Goal: Communication & Community: Answer question/provide support

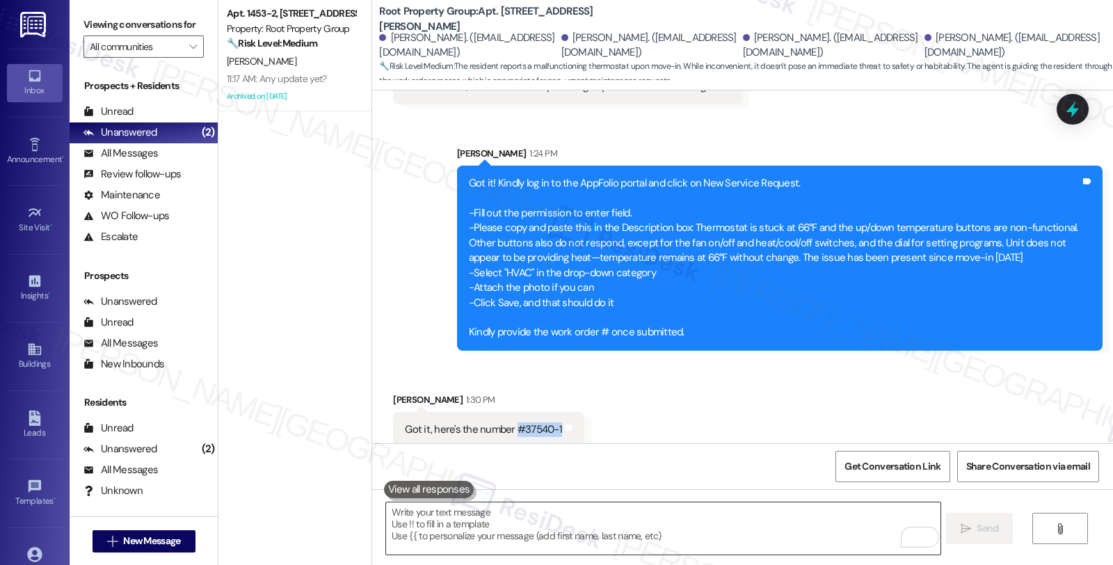
click at [539, 531] on textarea "To enrich screen reader interactions, please activate Accessibility in Grammarl…" at bounding box center [663, 528] width 554 height 52
drag, startPoint x: 504, startPoint y: 415, endPoint x: 552, endPoint y: 415, distance: 48.0
click at [552, 415] on div "Got it, here's the number #37540-1 Tags and notes" at bounding box center [488, 429] width 191 height 35
copy div "#37540-1 Tags and notes"
drag, startPoint x: 377, startPoint y: 381, endPoint x: 449, endPoint y: 381, distance: 71.7
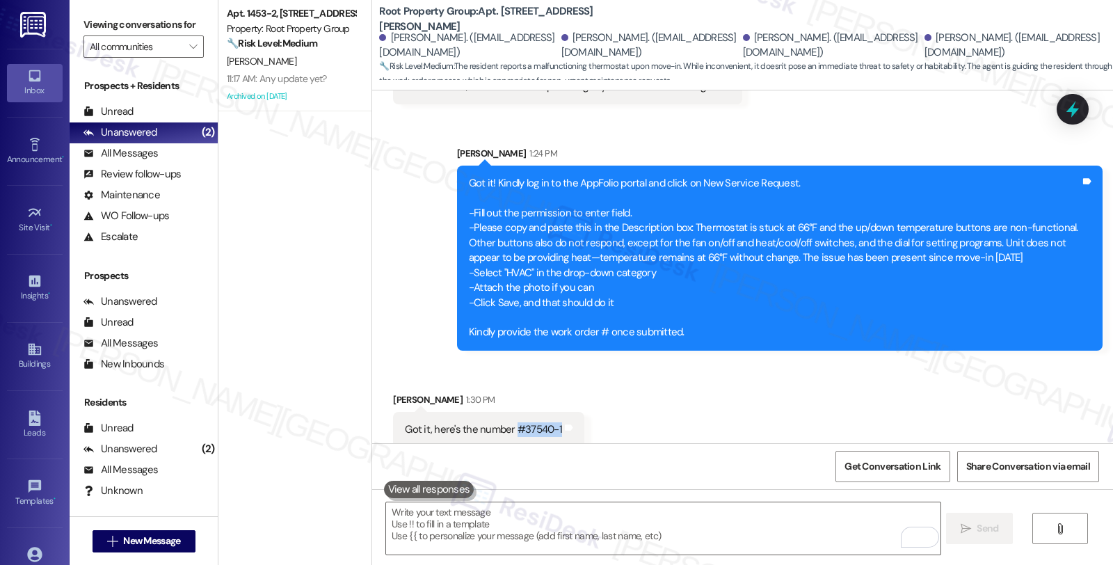
click at [449, 382] on div "Received via SMS [PERSON_NAME] 1:30 PM Got it, here's the number #37540-1 Tags …" at bounding box center [489, 420] width 212 height 76
copy div "[PERSON_NAME]"
click at [656, 411] on div "Received via SMS [PERSON_NAME] 1:30 PM Got it, here's the number #37540-1 Tags …" at bounding box center [742, 409] width 741 height 97
drag, startPoint x: 505, startPoint y: 413, endPoint x: 552, endPoint y: 415, distance: 47.4
click at [552, 415] on div "Got it, here's the number #37540-1 Tags and notes" at bounding box center [488, 429] width 191 height 35
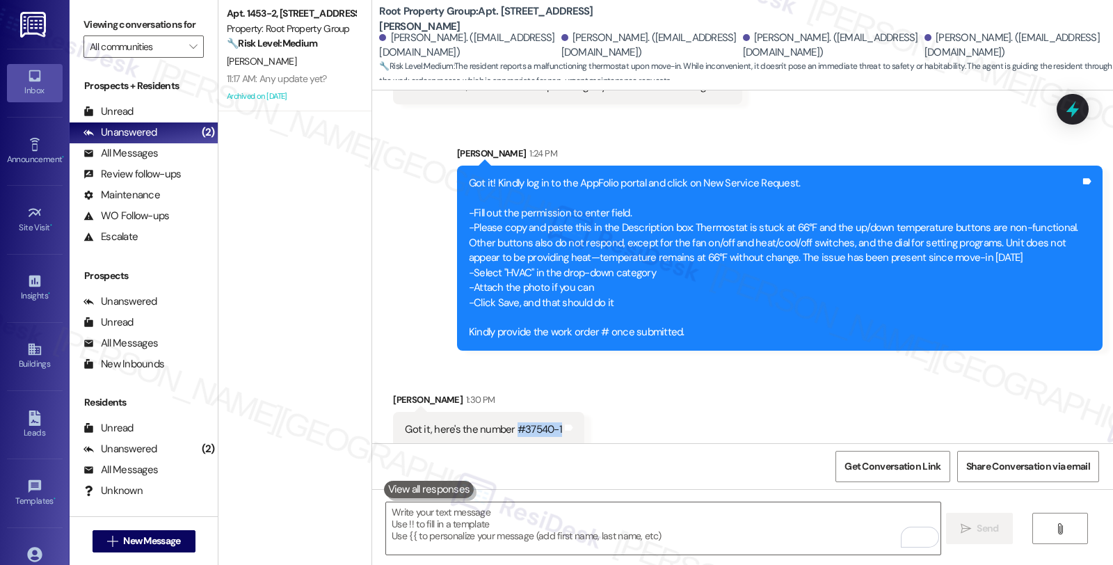
copy div "#37540-1 Tags and notes"
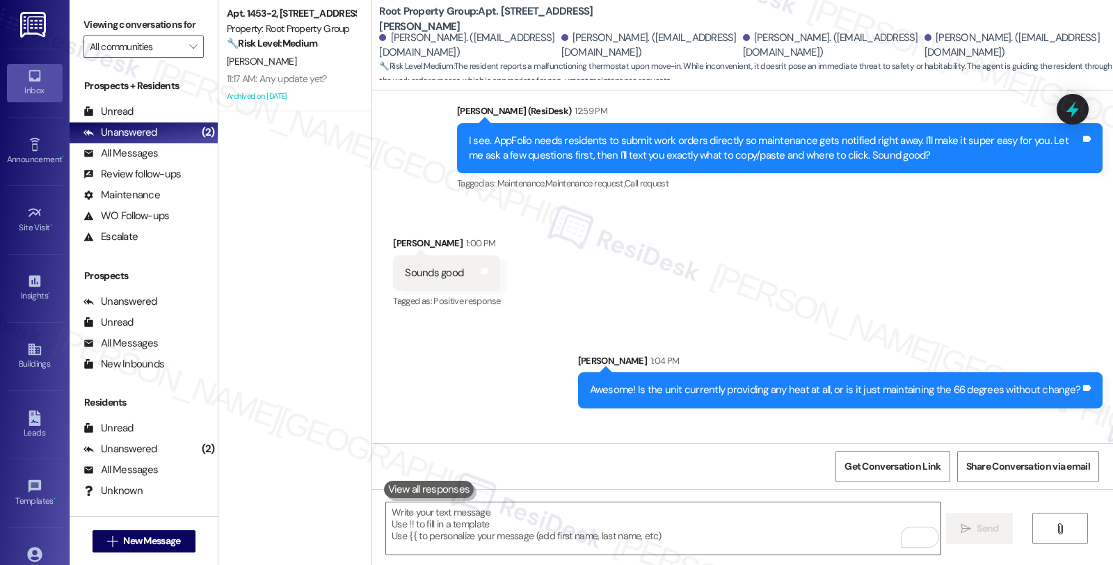
scroll to position [1191, 0]
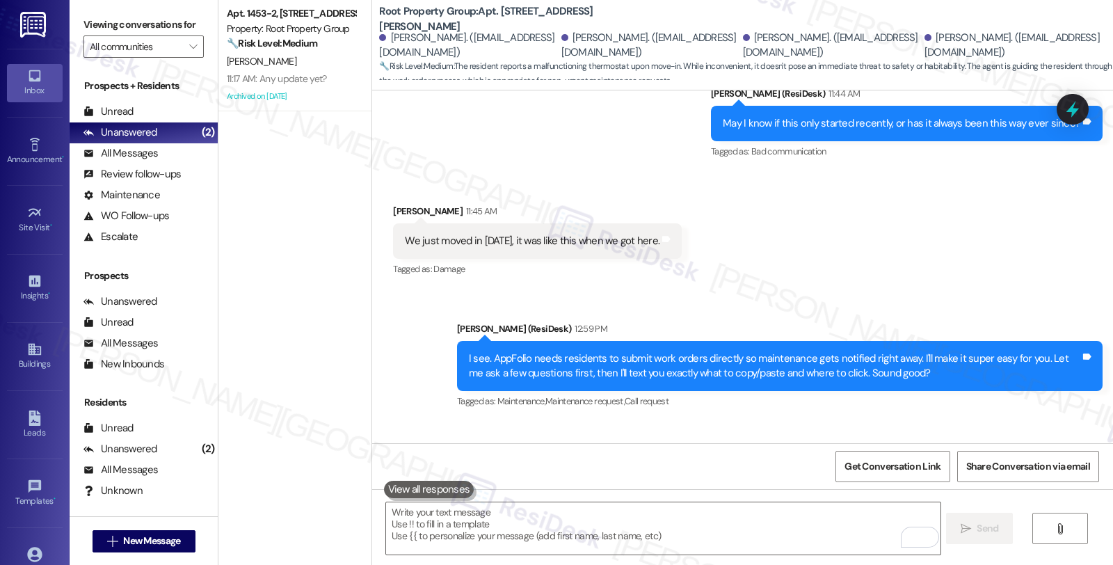
click at [1070, 118] on icon at bounding box center [1073, 109] width 18 height 18
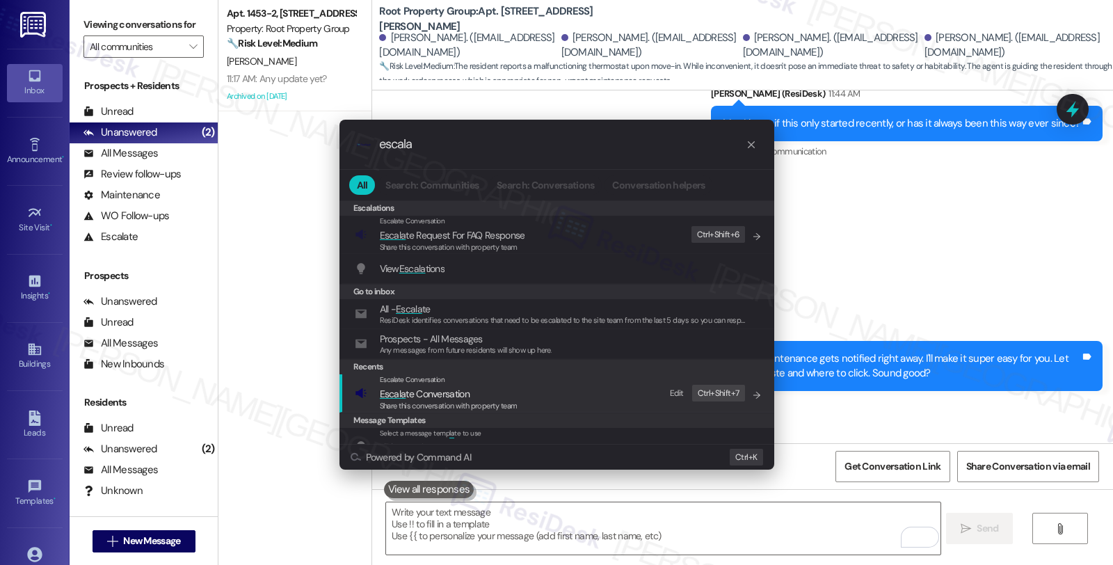
type input "escala"
click at [470, 400] on div "Share this conversation with property team" at bounding box center [449, 406] width 138 height 13
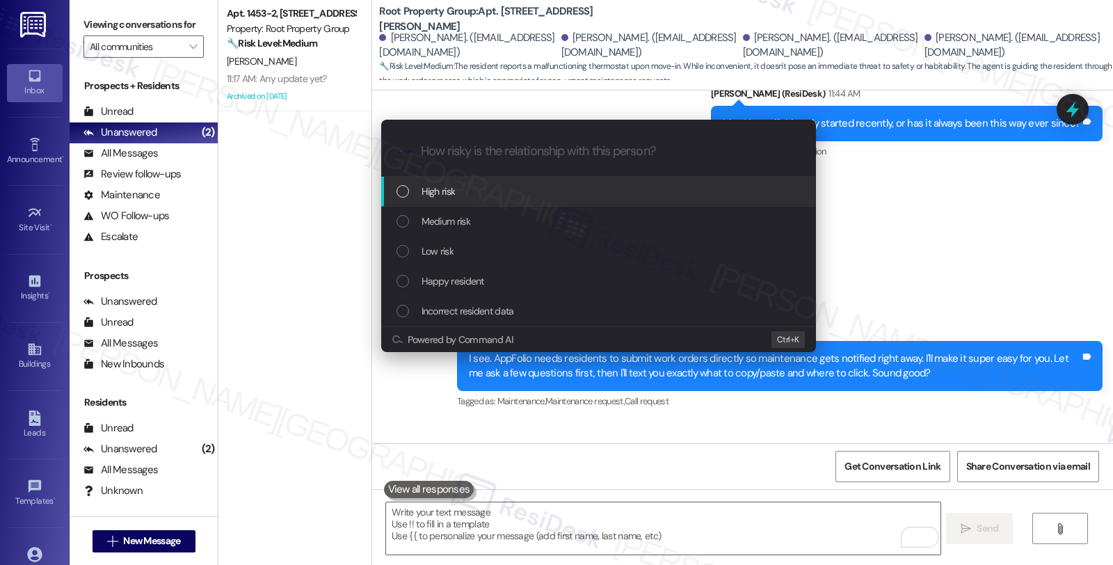
click at [462, 196] on div "High risk" at bounding box center [600, 191] width 407 height 15
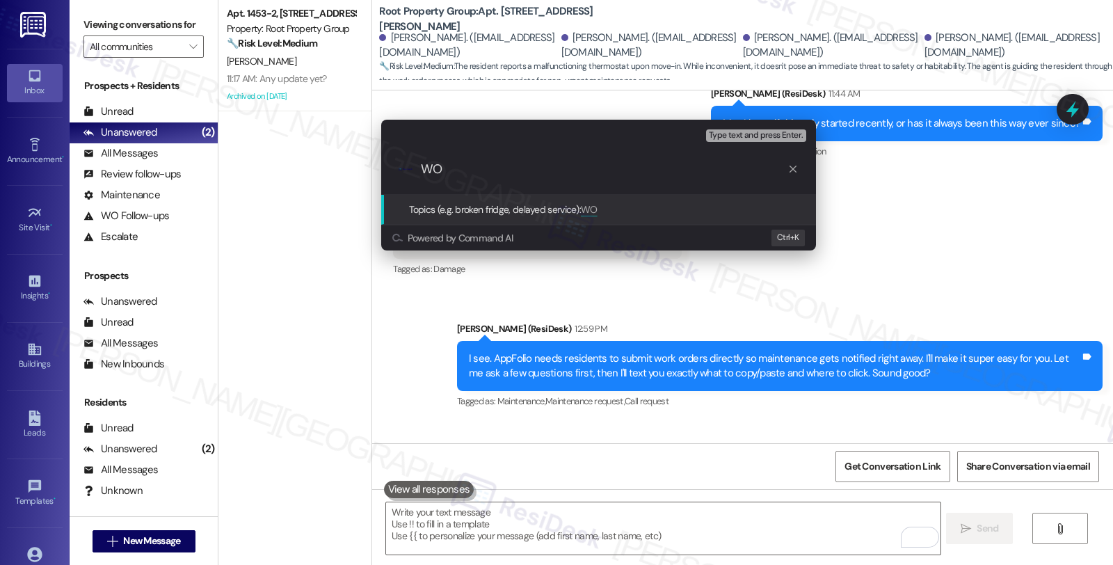
paste input "#37540-1"
type input "WO #37540-1 (HVAC - unresponsive thermostat)"
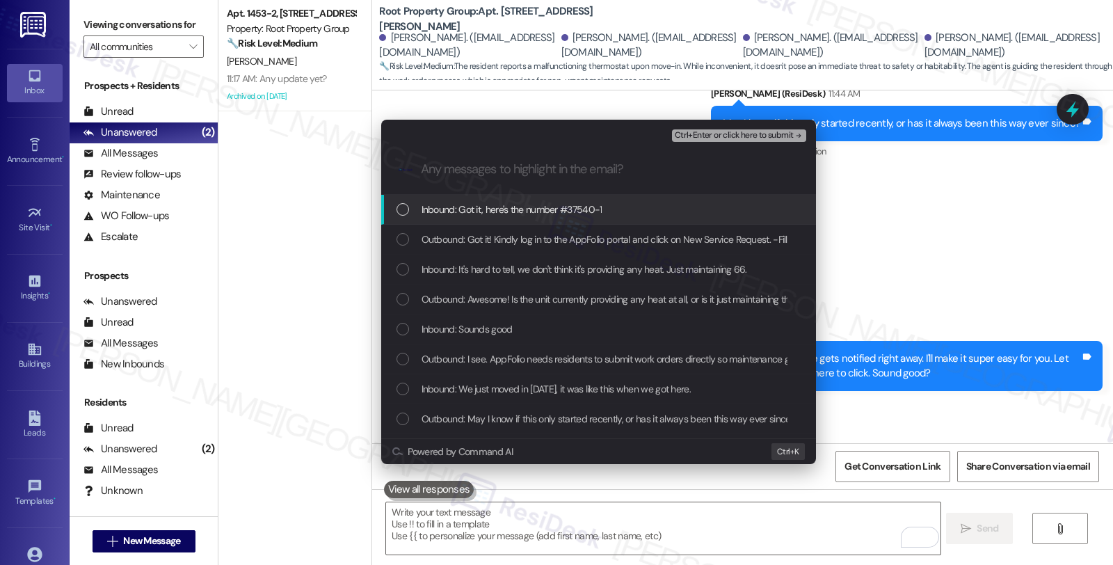
click at [462, 214] on span "Inbound: Got it, here's the number #37540-1" at bounding box center [512, 209] width 181 height 15
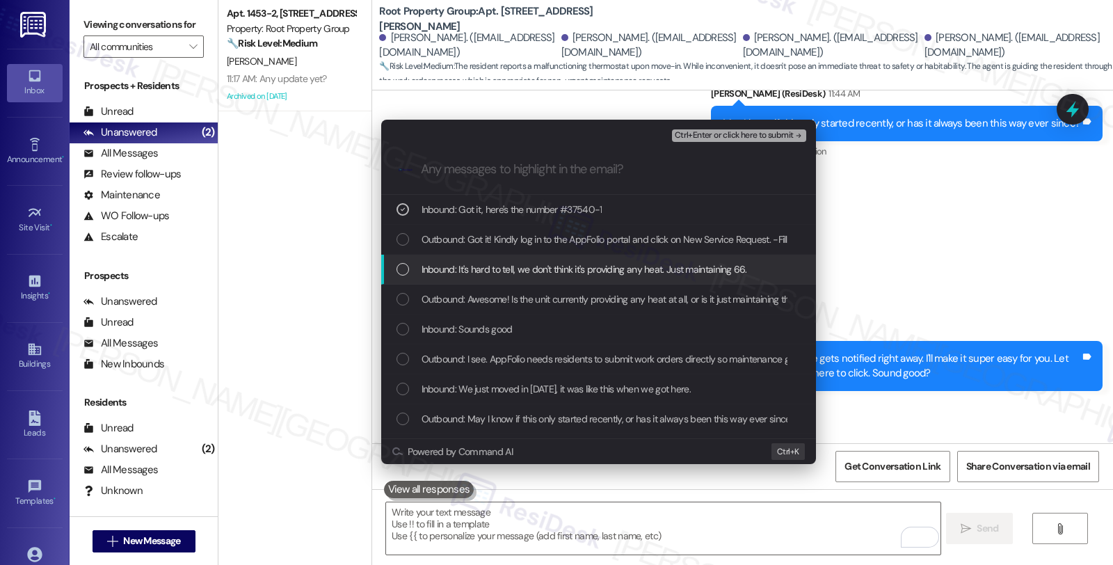
click at [463, 266] on span "Inbound: It's hard to tell, we don't think it's providing any heat. Just mainta…" at bounding box center [584, 269] width 325 height 15
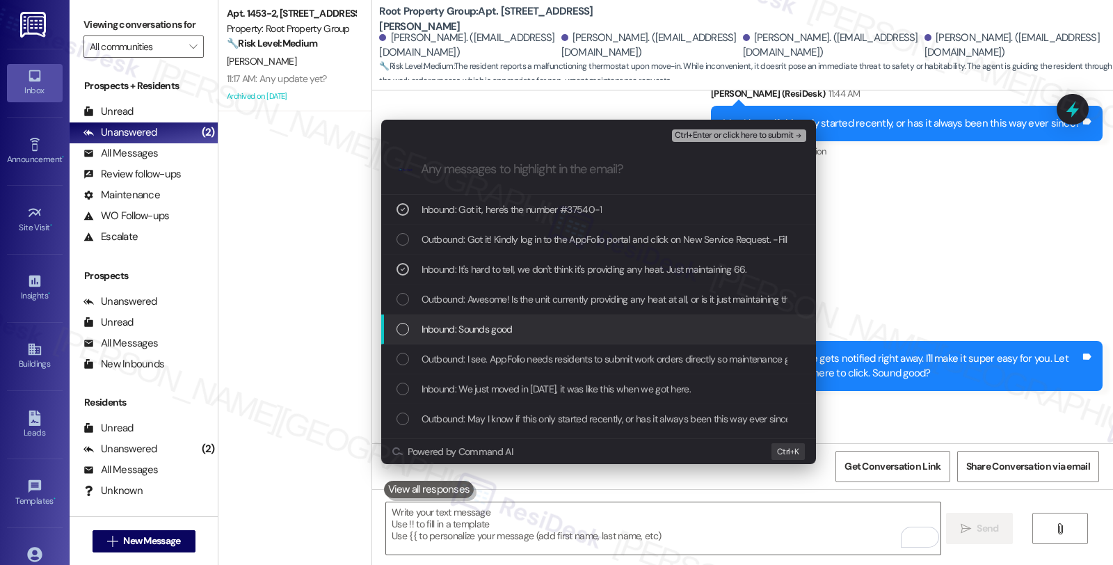
click at [461, 328] on span "Inbound: Sounds good" at bounding box center [467, 328] width 91 height 15
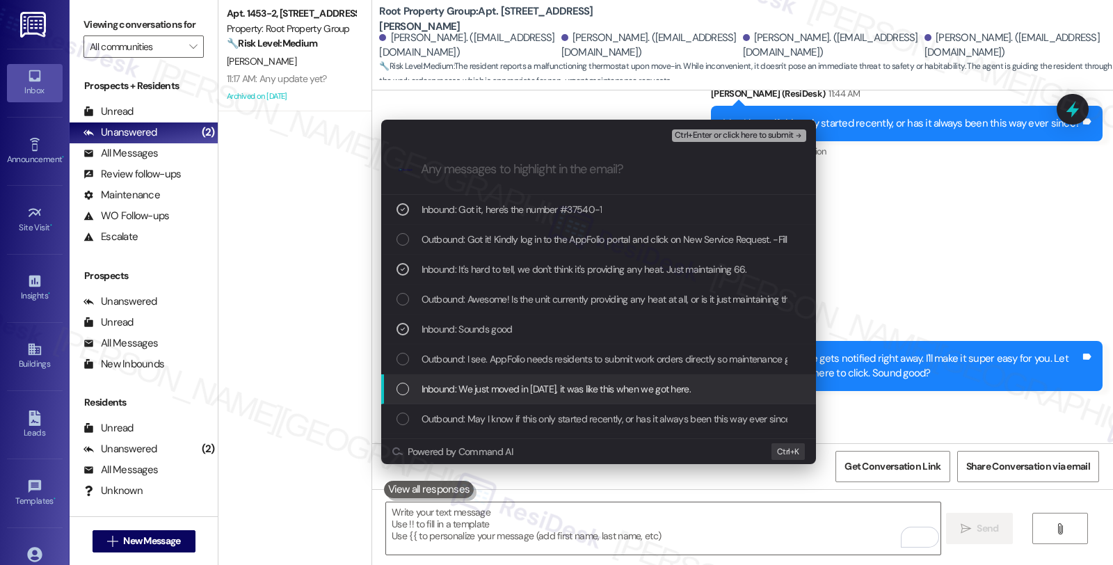
click at [474, 394] on span "Inbound: We just moved in [DATE], it was like this when we got here." at bounding box center [556, 388] width 269 height 15
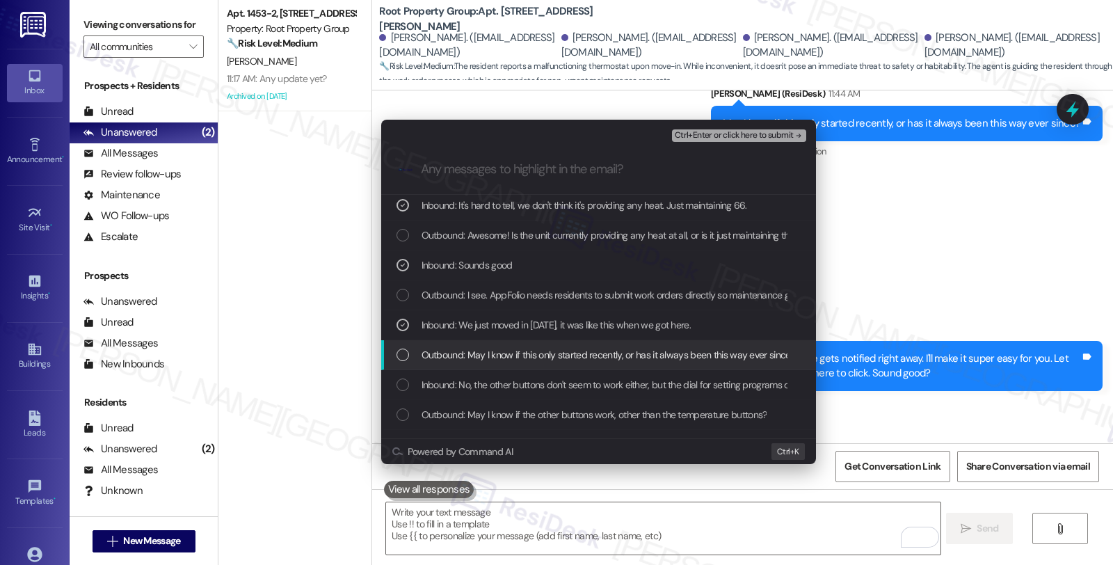
scroll to position [77, 0]
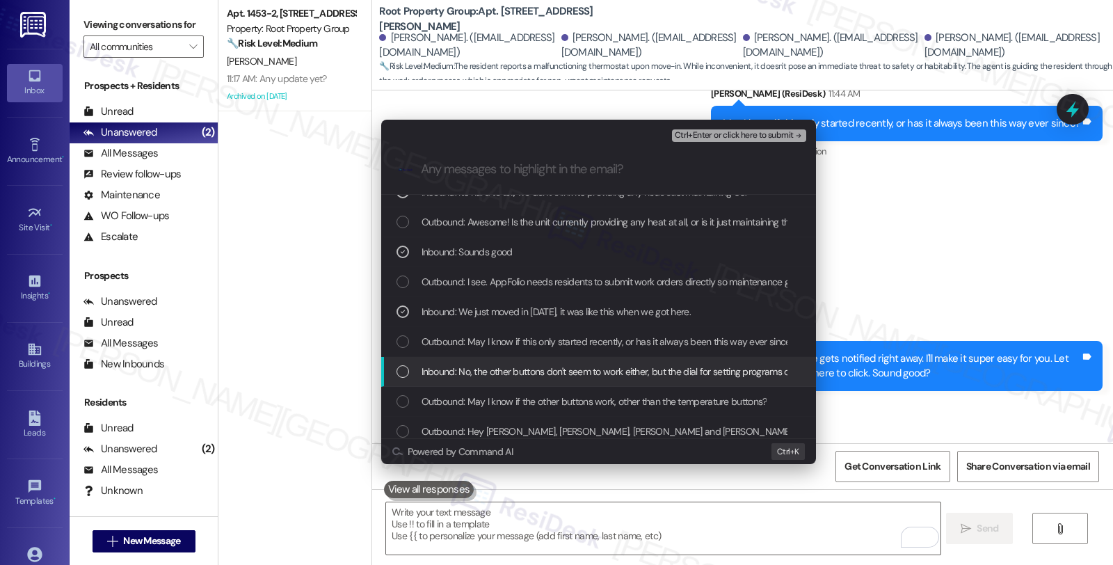
click at [561, 376] on span "Inbound: No, the other buttons don't seem to work either, but the dial for sett…" at bounding box center [724, 371] width 604 height 15
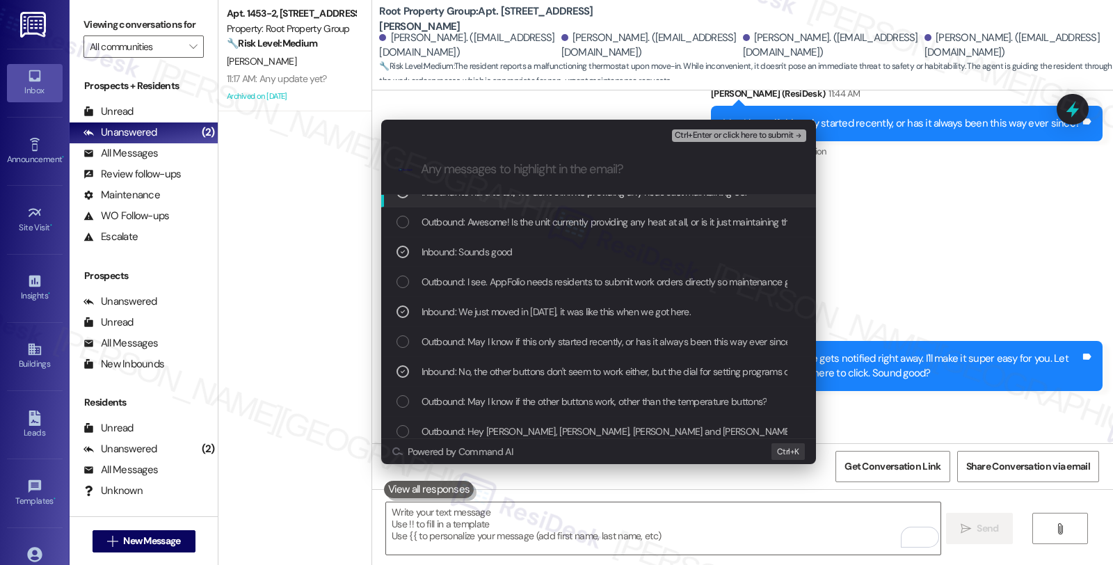
click at [708, 137] on span "Ctrl+Enter or click here to submit" at bounding box center [734, 136] width 119 height 10
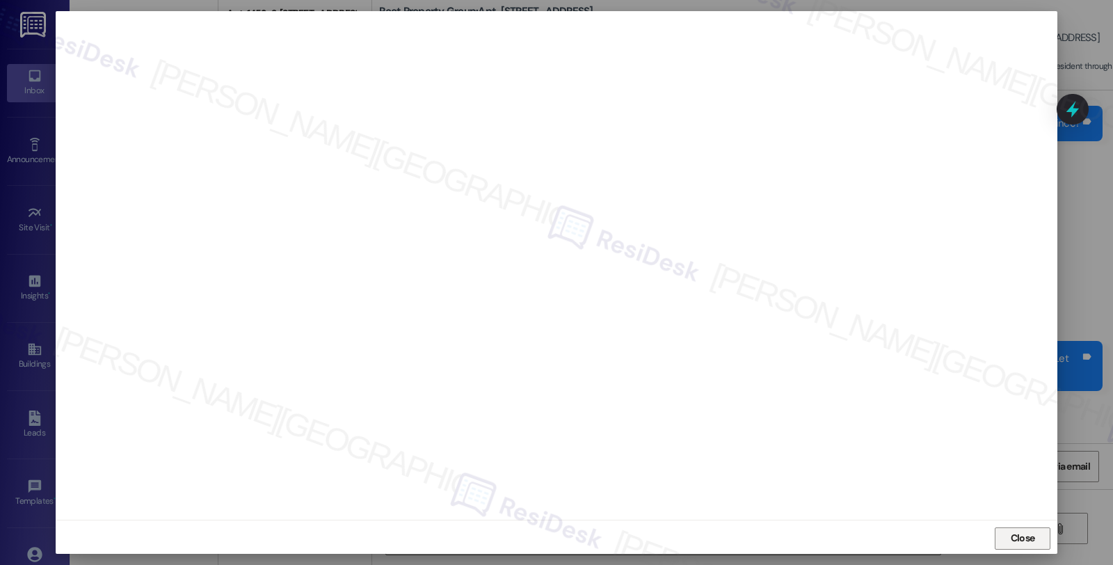
click at [1028, 533] on span "Close" at bounding box center [1023, 538] width 24 height 15
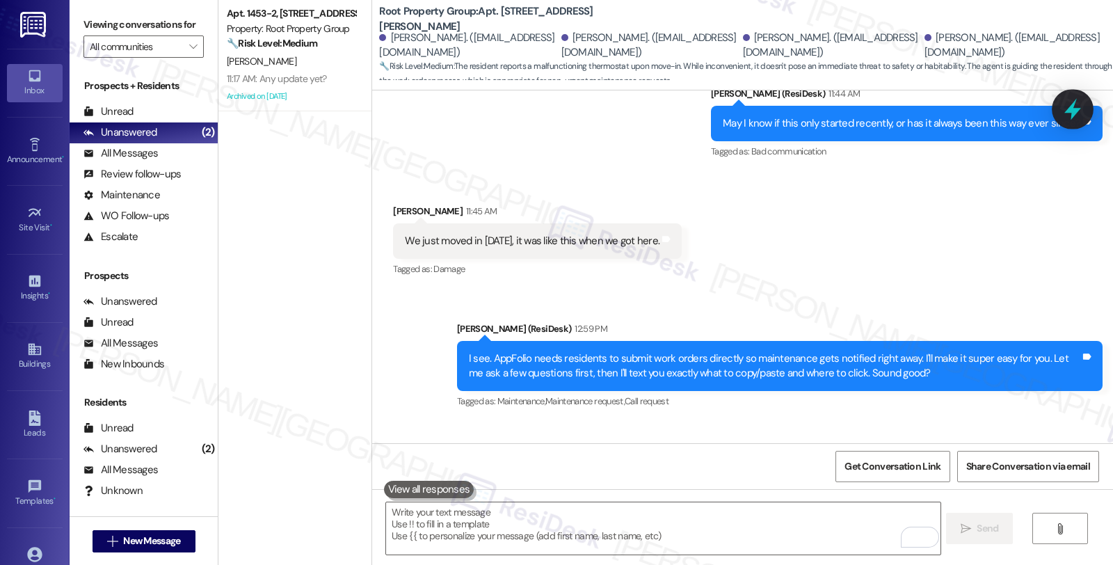
click at [1067, 116] on icon at bounding box center [1073, 109] width 24 height 24
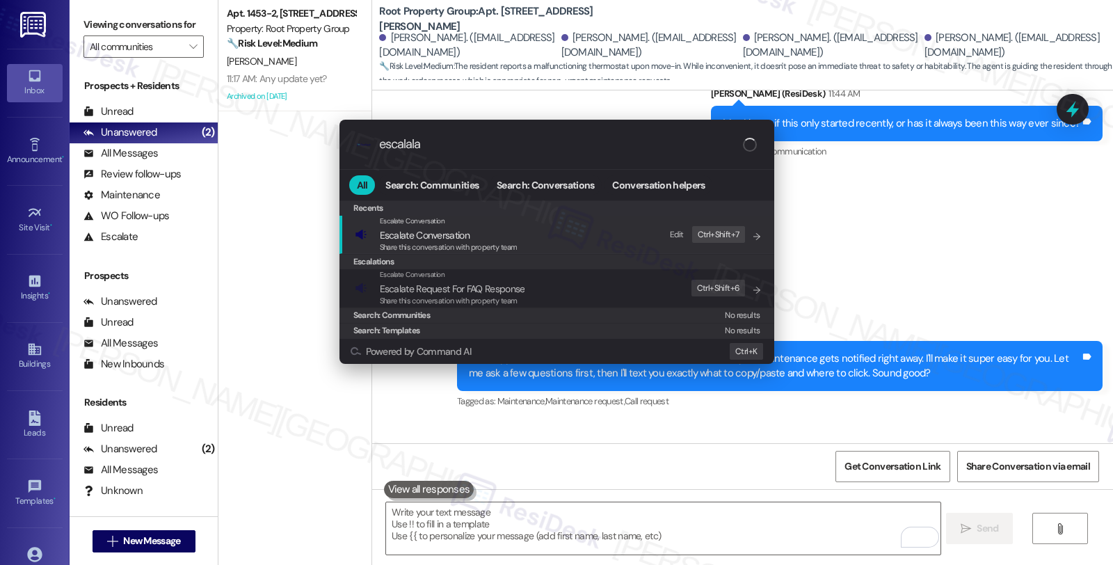
click at [414, 143] on input "escalala" at bounding box center [561, 144] width 364 height 15
type input "escalala"
click at [475, 232] on span "Escalate Conversation" at bounding box center [449, 235] width 138 height 15
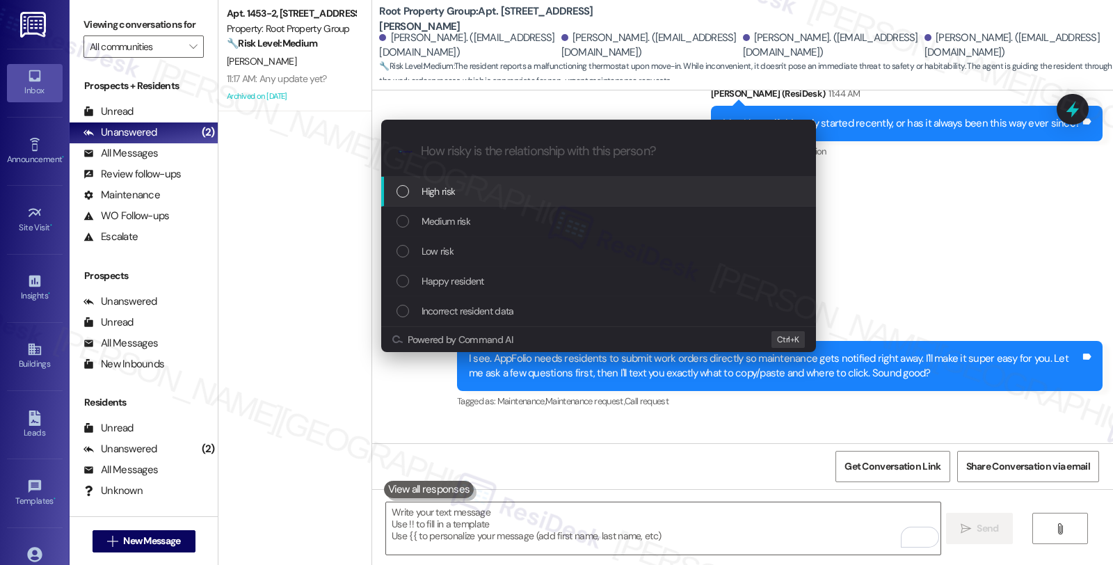
click at [465, 199] on div "High risk" at bounding box center [598, 192] width 435 height 30
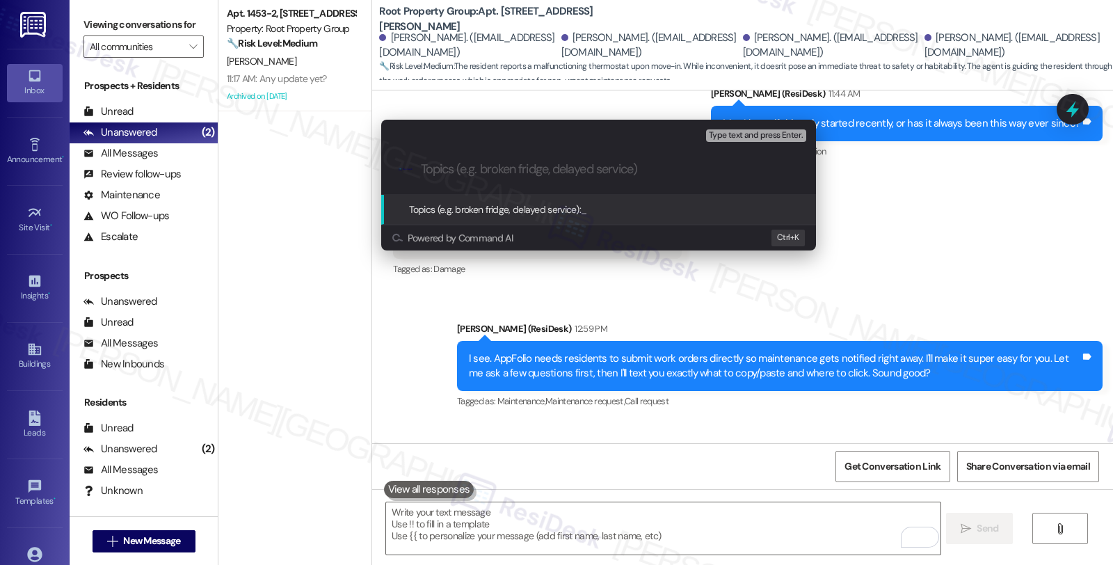
paste input "WO #37540-1 (HVAC - unresponsive thermostat)"
type input "WO #37540-1 (HVAC - unresponsive thermostat)"
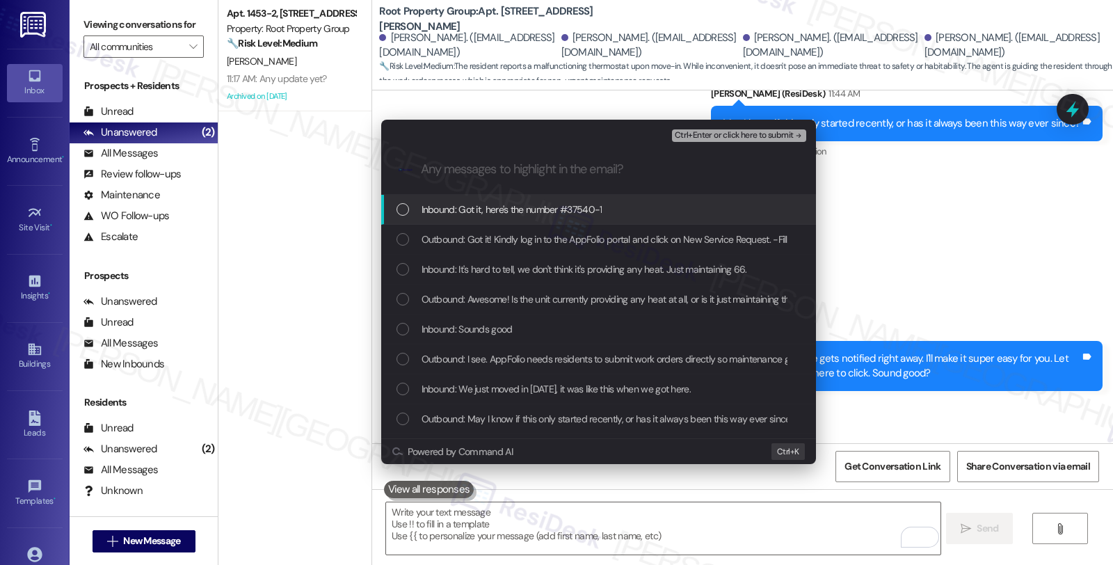
click at [492, 213] on span "Inbound: Got it, here's the number #37540-1" at bounding box center [512, 209] width 181 height 15
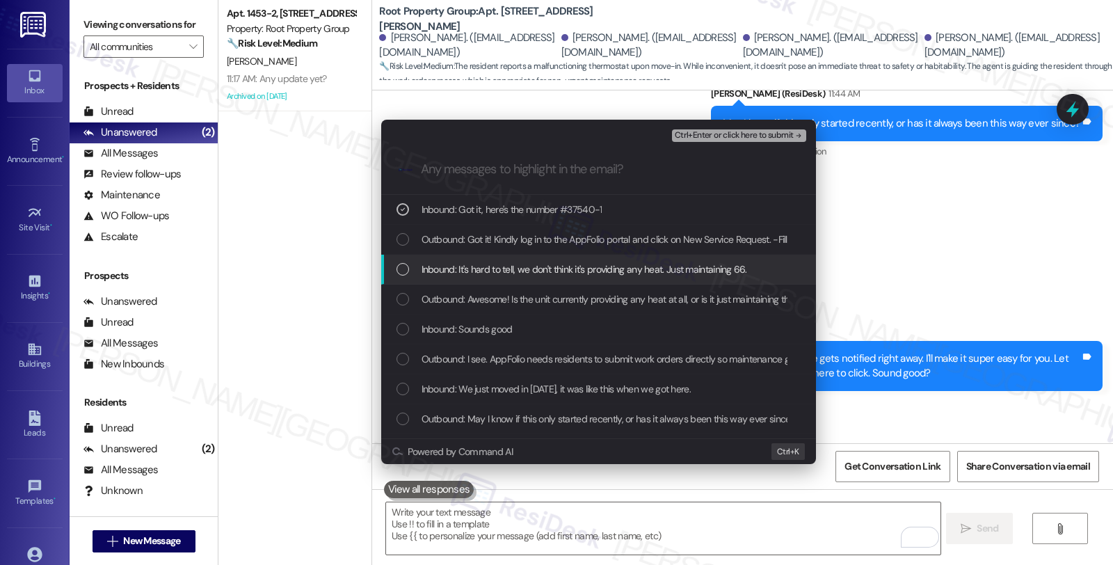
click at [486, 269] on span "Inbound: It's hard to tell, we don't think it's providing any heat. Just mainta…" at bounding box center [584, 269] width 325 height 15
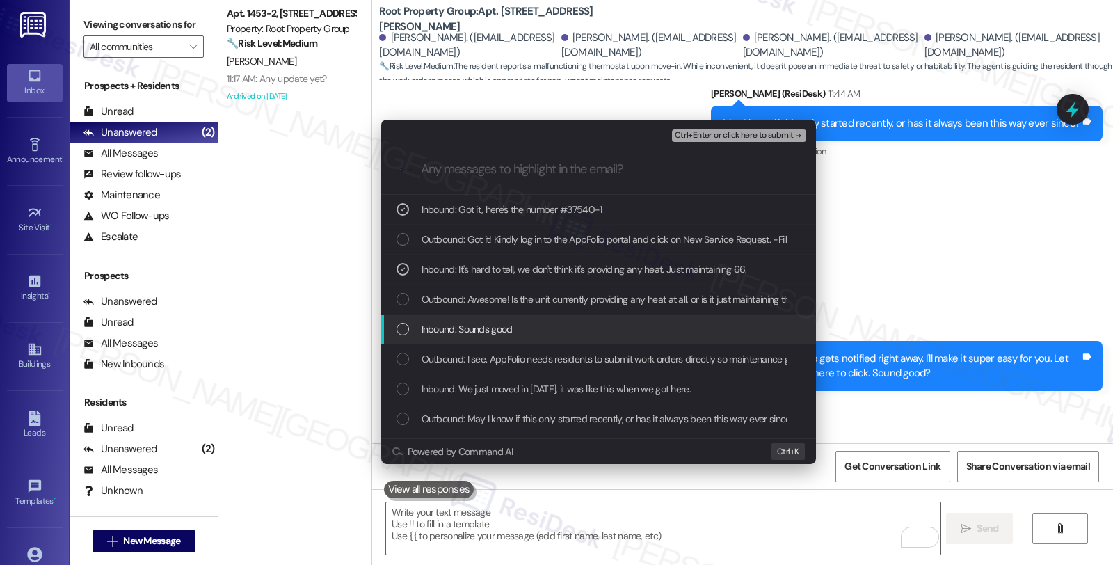
click at [484, 329] on span "Inbound: Sounds good" at bounding box center [467, 328] width 91 height 15
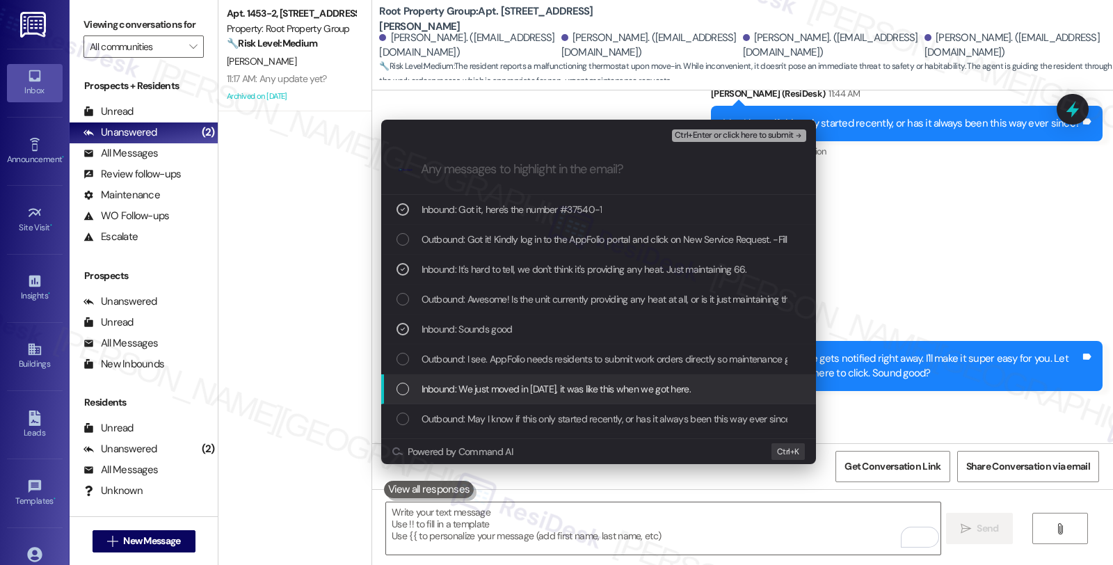
click at [479, 385] on span "Inbound: We just moved in [DATE], it was like this when we got here." at bounding box center [556, 388] width 269 height 15
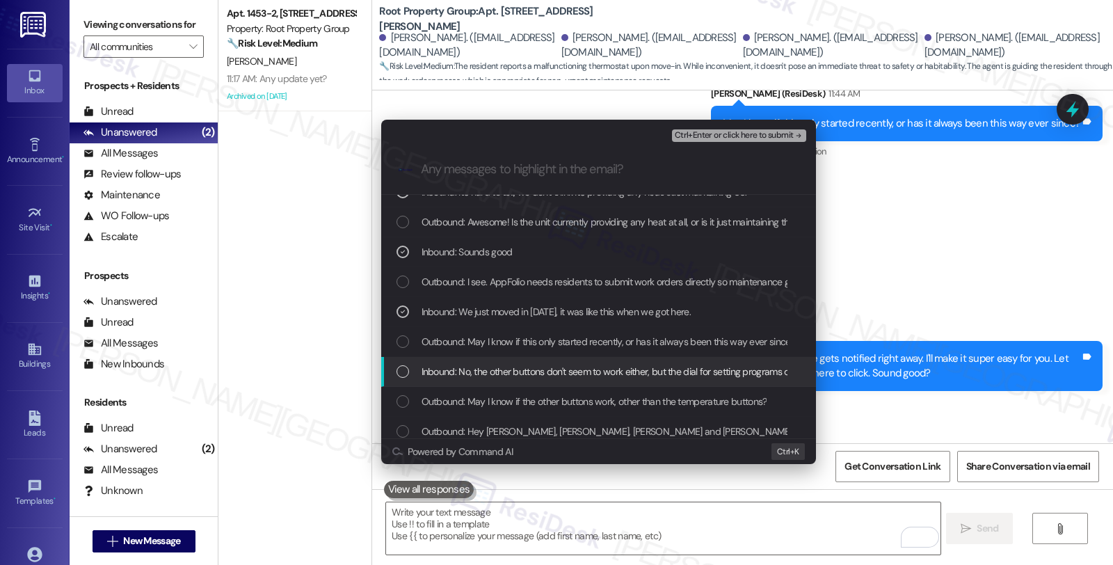
click at [475, 367] on span "Inbound: No, the other buttons don't seem to work either, but the dial for sett…" at bounding box center [724, 371] width 604 height 15
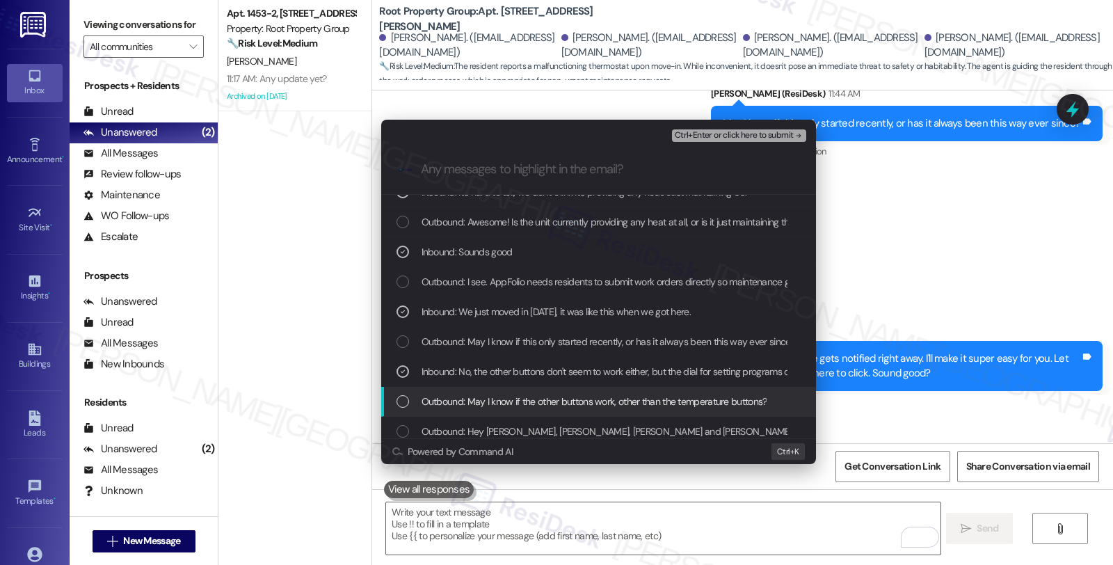
scroll to position [154, 0]
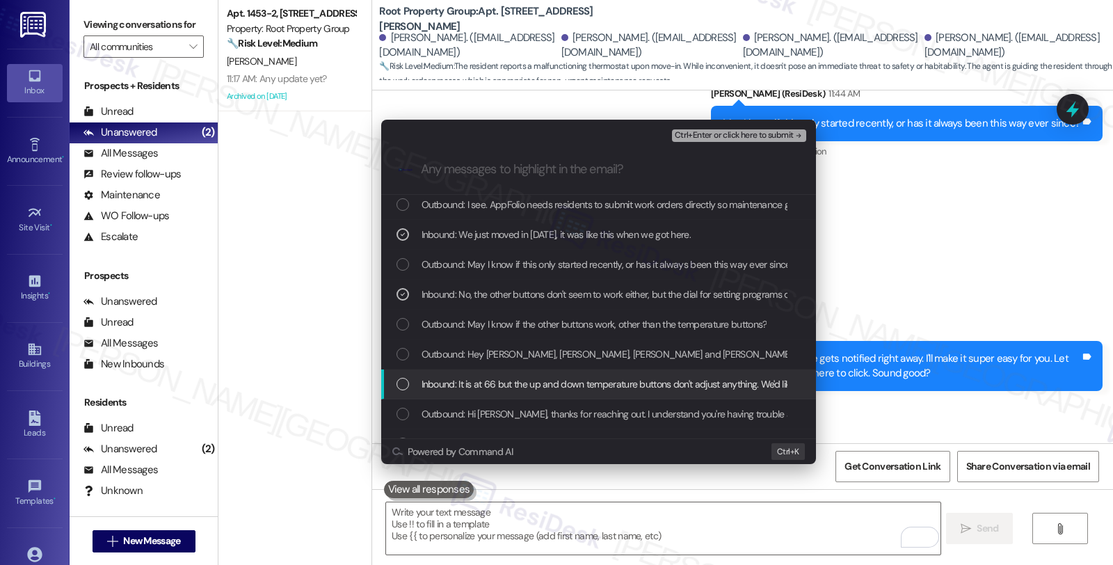
click at [492, 386] on span "Inbound: It is at 66 but the up and down temperature buttons don't adjust anyth…" at bounding box center [706, 383] width 568 height 15
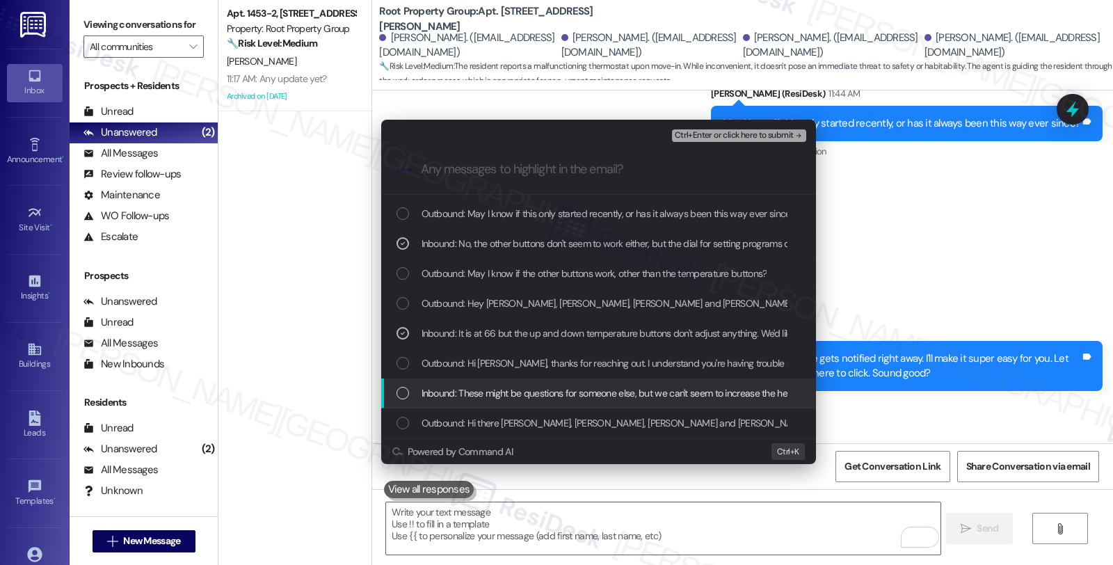
click at [523, 390] on span "Inbound: These might be questions for someone else, but we can't seem to increa…" at bounding box center [768, 392] width 693 height 15
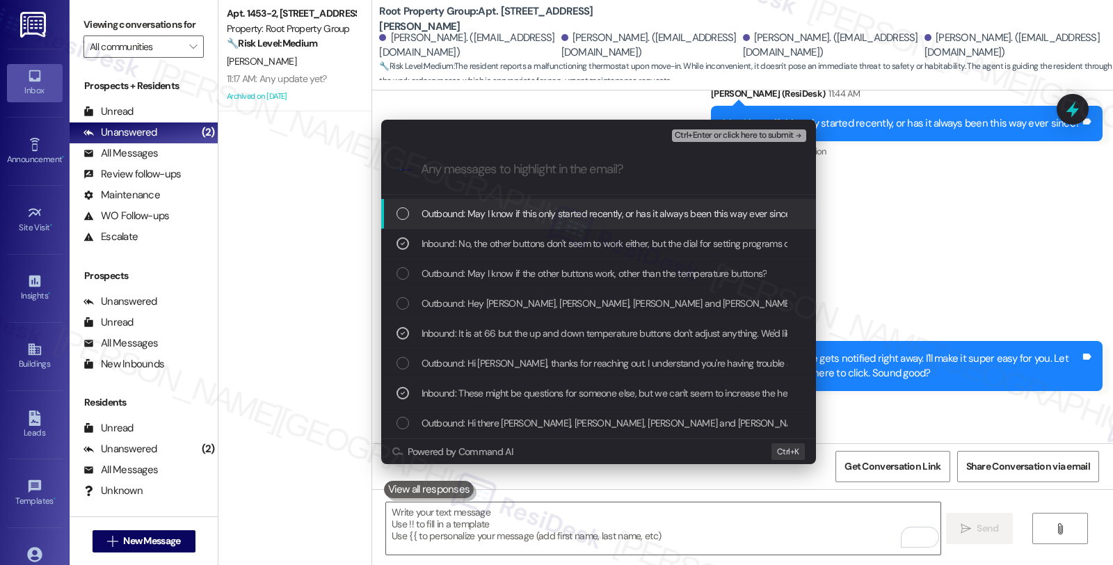
click at [733, 138] on span "Ctrl+Enter or click here to submit" at bounding box center [734, 136] width 119 height 10
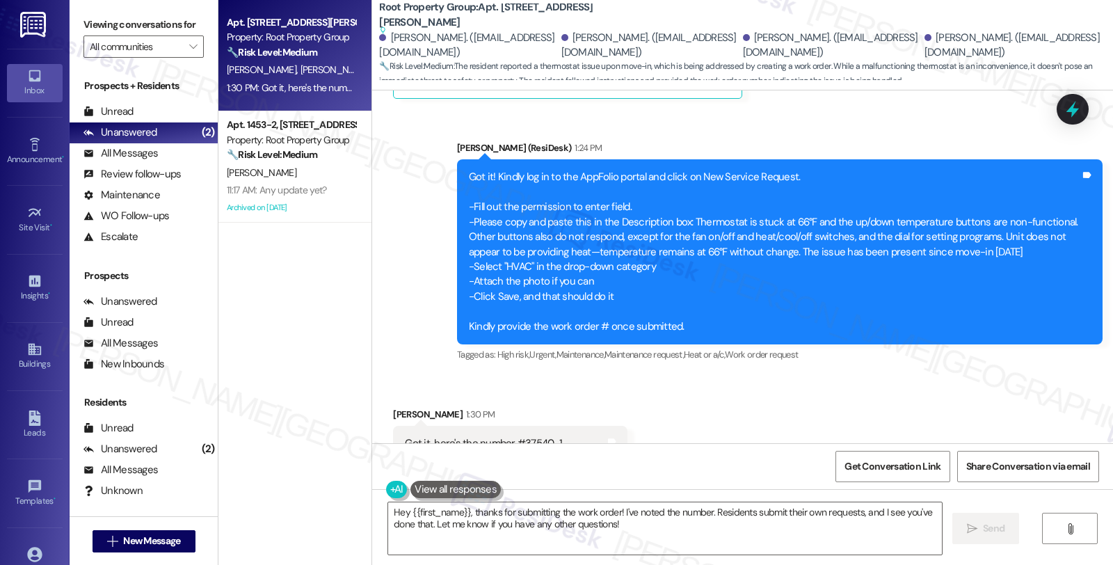
scroll to position [1942, 0]
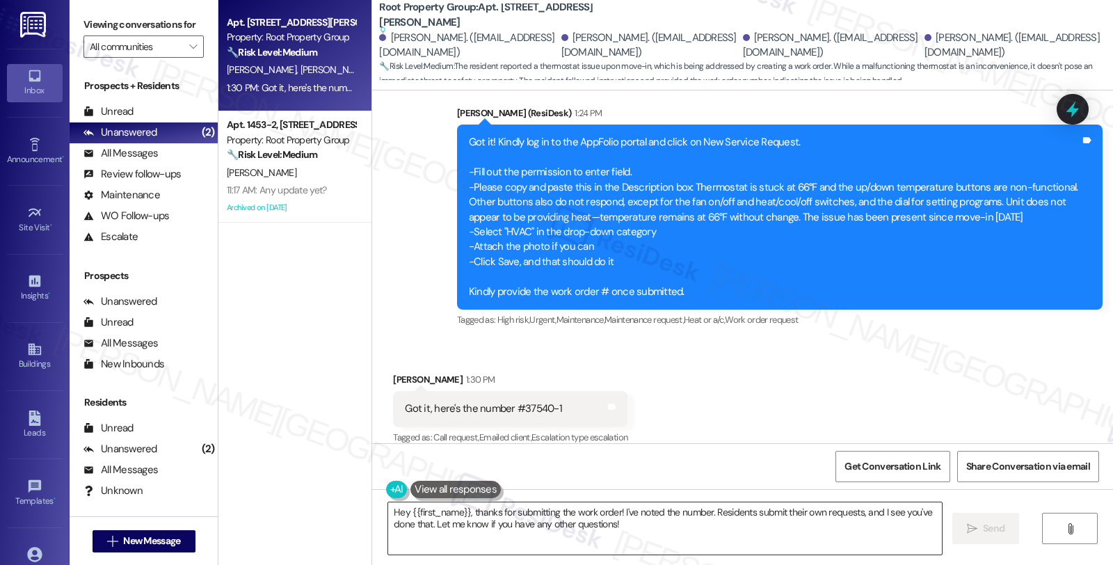
click at [388, 511] on textarea "Hey {{first_name}}, thanks for submitting the work order! I've noted the number…" at bounding box center [665, 528] width 554 height 52
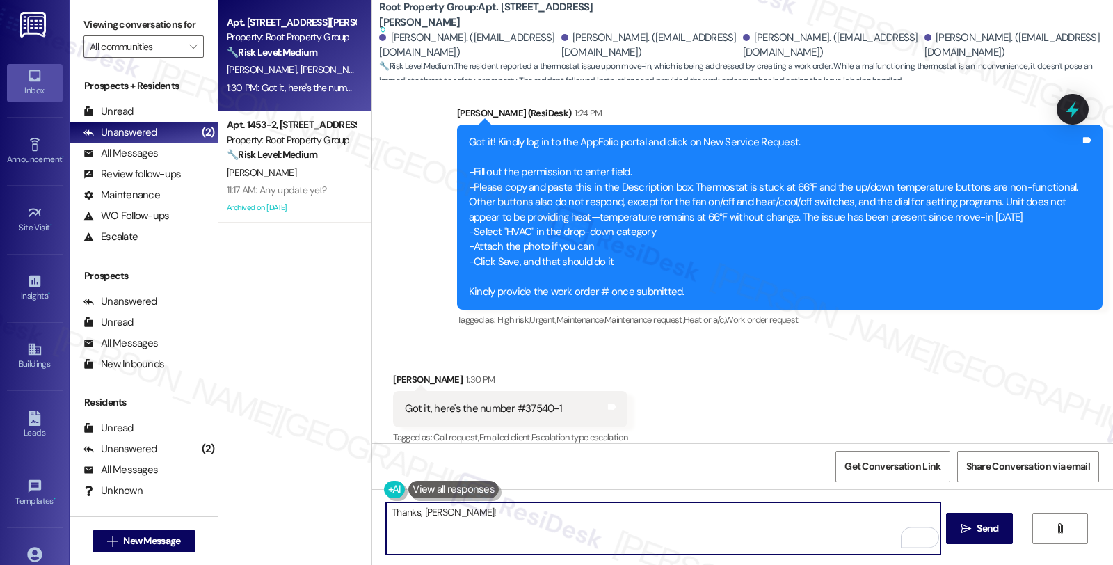
click at [434, 513] on textarea "Thanks, [PERSON_NAME]!" at bounding box center [663, 528] width 554 height 52
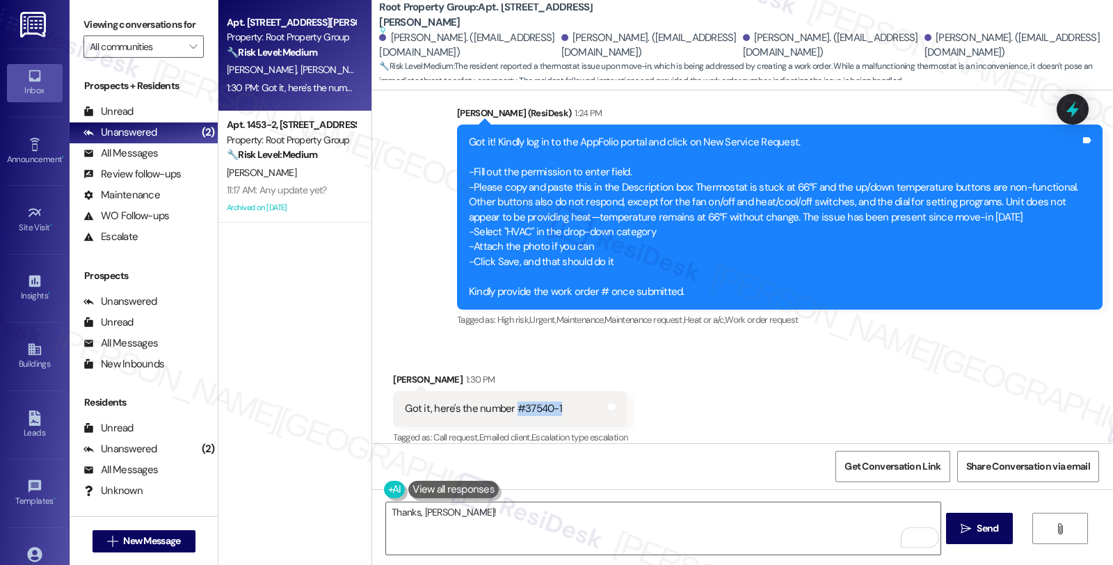
drag, startPoint x: 504, startPoint y: 395, endPoint x: 555, endPoint y: 392, distance: 51.6
click at [555, 392] on div "Got it, here's the number #37540-1 Tags and notes" at bounding box center [510, 408] width 234 height 35
copy div "#37540-1"
click at [513, 526] on textarea "Thanks, [PERSON_NAME]!" at bounding box center [663, 528] width 554 height 52
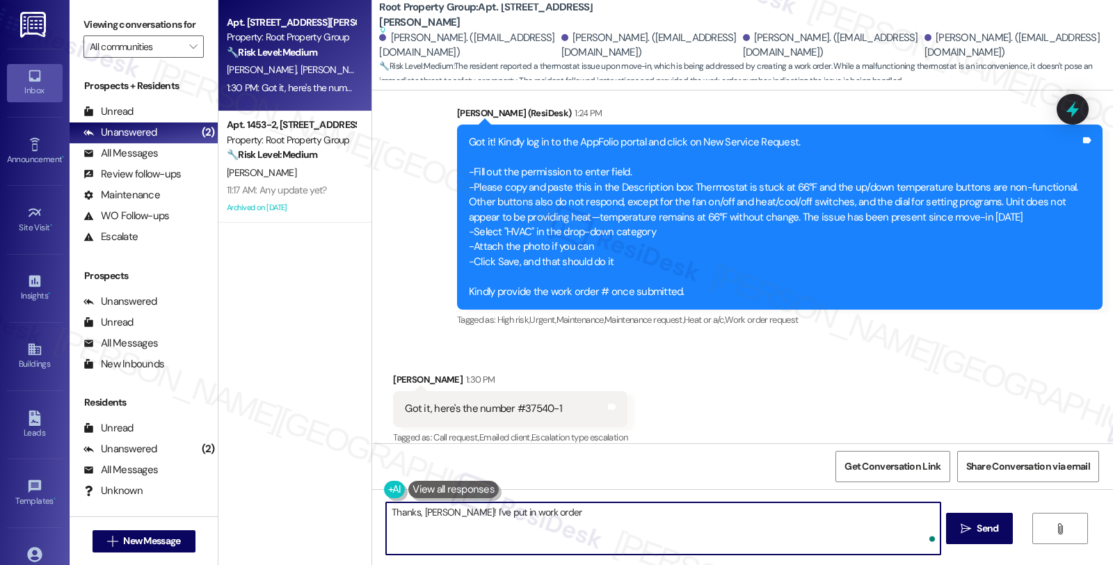
paste textarea "#37540-1"
click at [822, 524] on textarea "Thanks, [PERSON_NAME]! I've put in work order #37540-1 to have it checked, Plea…" at bounding box center [663, 528] width 554 height 52
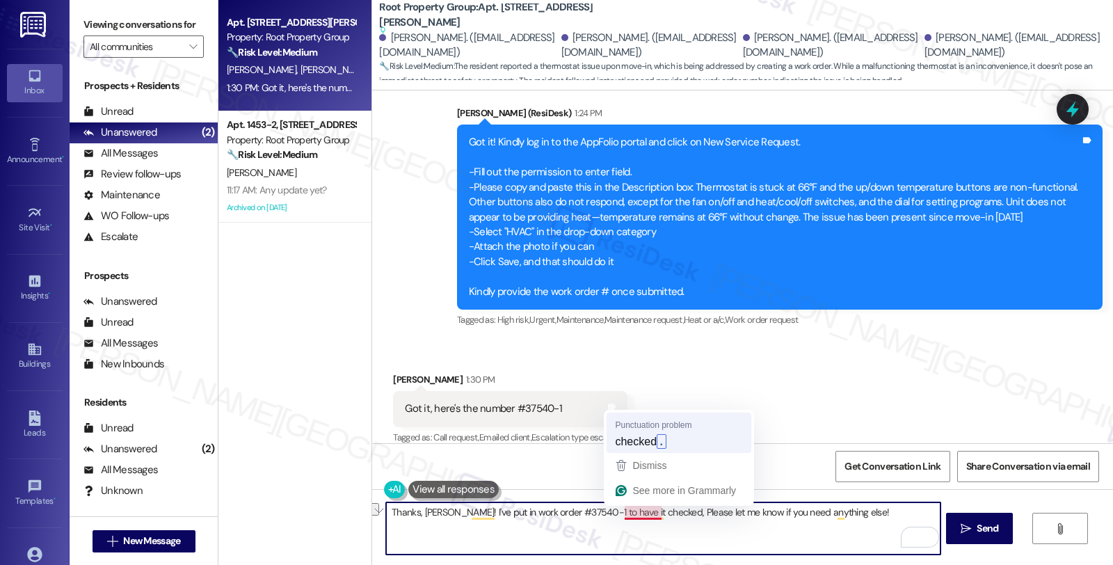
type textarea "Thanks, [PERSON_NAME]! I've put in work order #37540-1 to have it checked. Plea…"
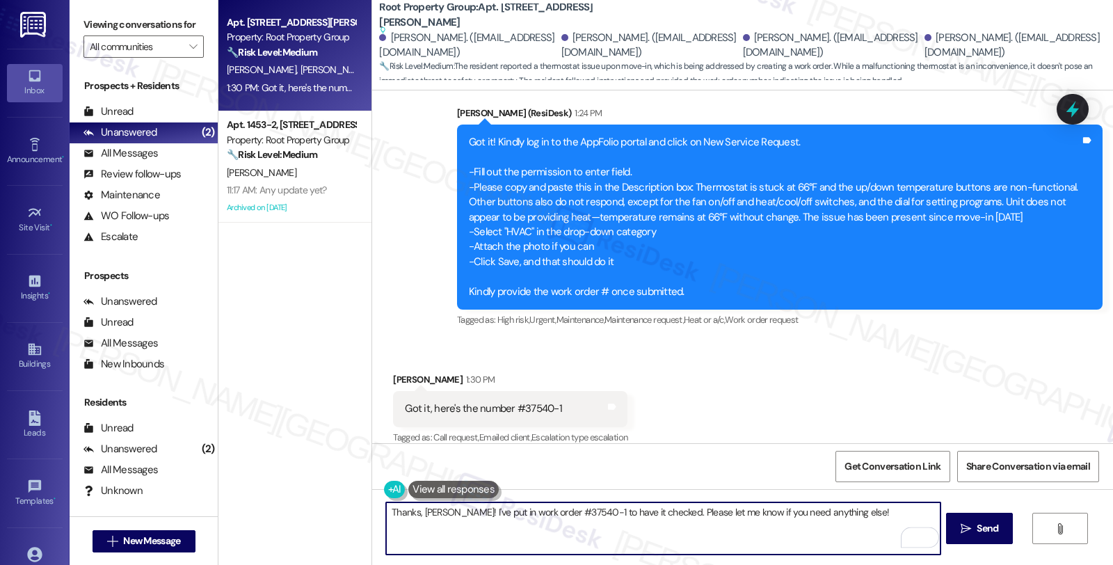
click at [898, 517] on textarea "Thanks, [PERSON_NAME]! I've put in work order #37540-1 to have it checked. Plea…" at bounding box center [663, 528] width 554 height 52
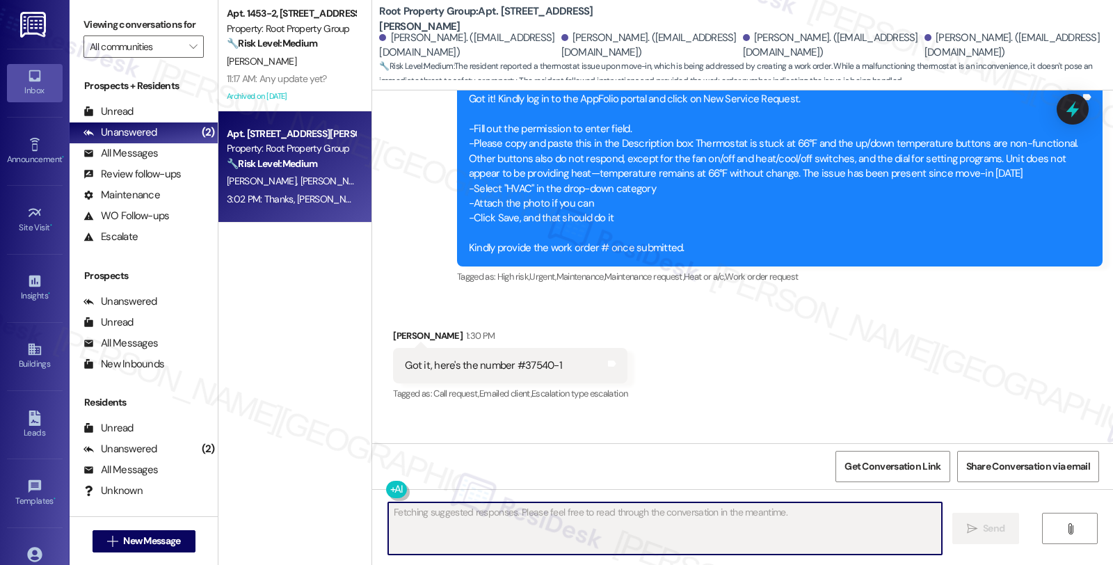
scroll to position [2003, 0]
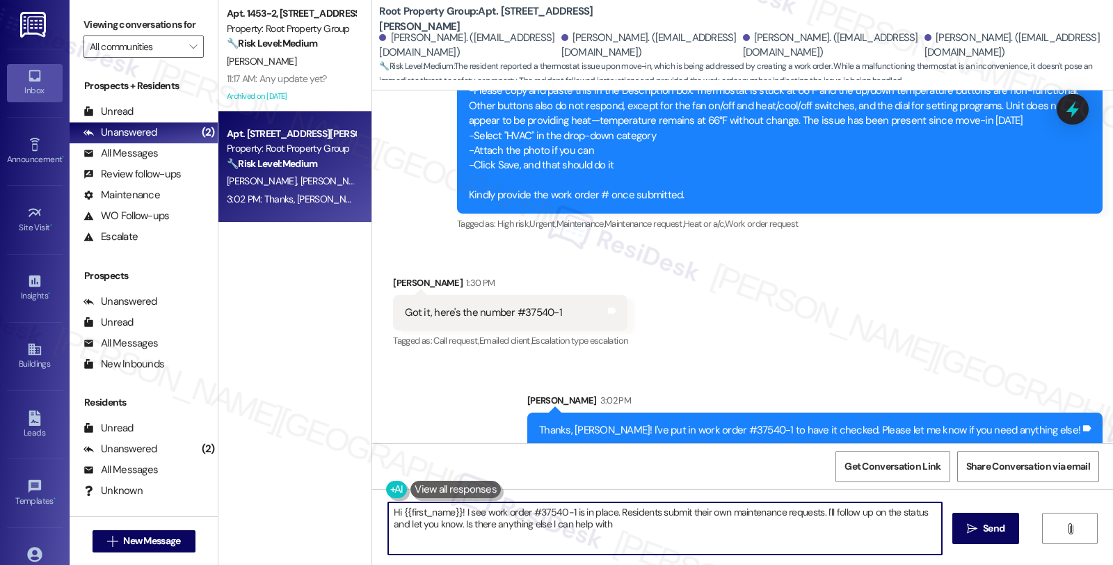
type textarea "Hi {{first_name}}! I see work order #37540-1 is in place. Residents submit thei…"
